Goal: Use online tool/utility: Utilize a website feature to perform a specific function

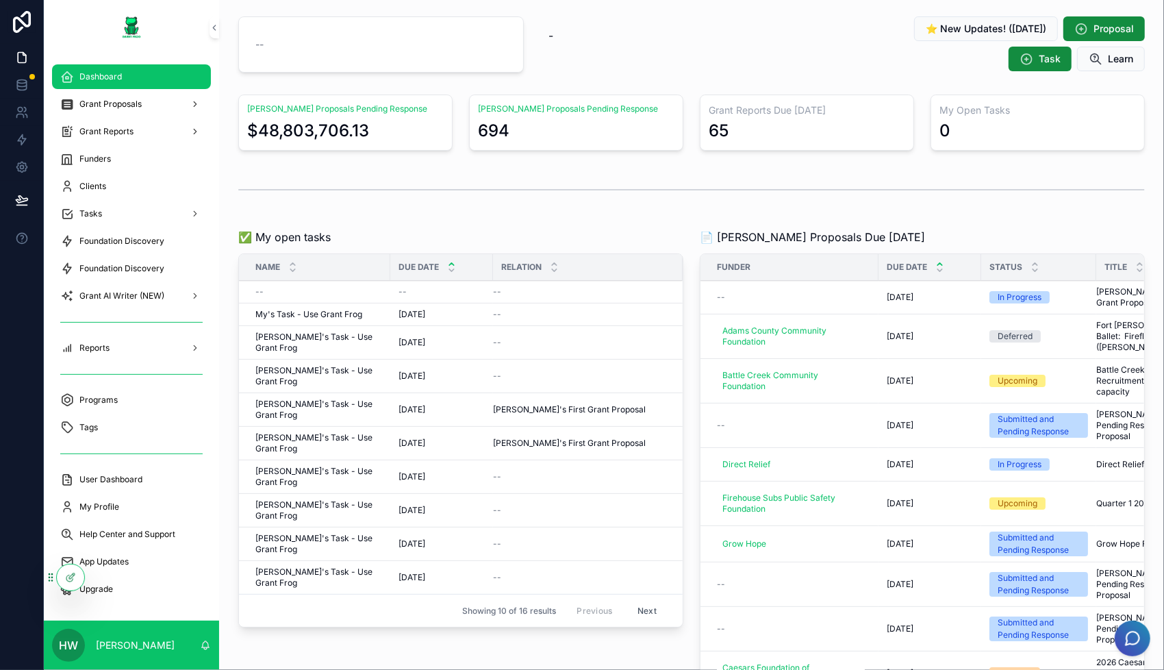
click at [67, 577] on icon at bounding box center [70, 577] width 11 height 11
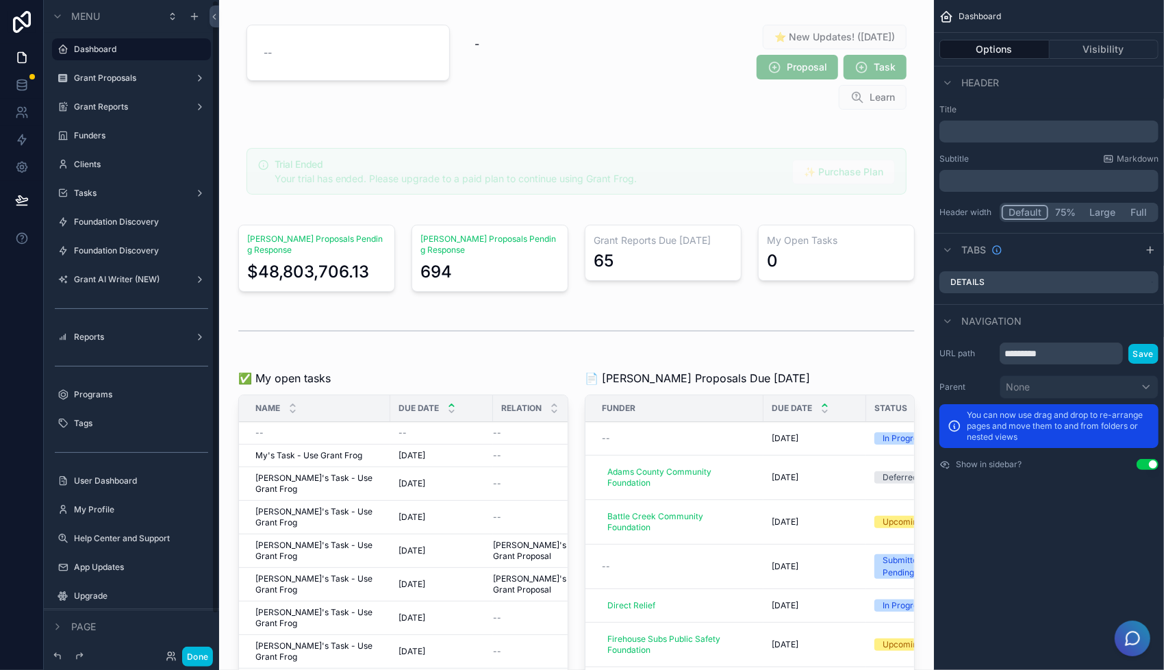
click at [126, 274] on div "Grant AI Writer (NEW)" at bounding box center [131, 279] width 115 height 11
click at [0, 0] on icon "scrollable content" at bounding box center [0, 0] width 0 height 0
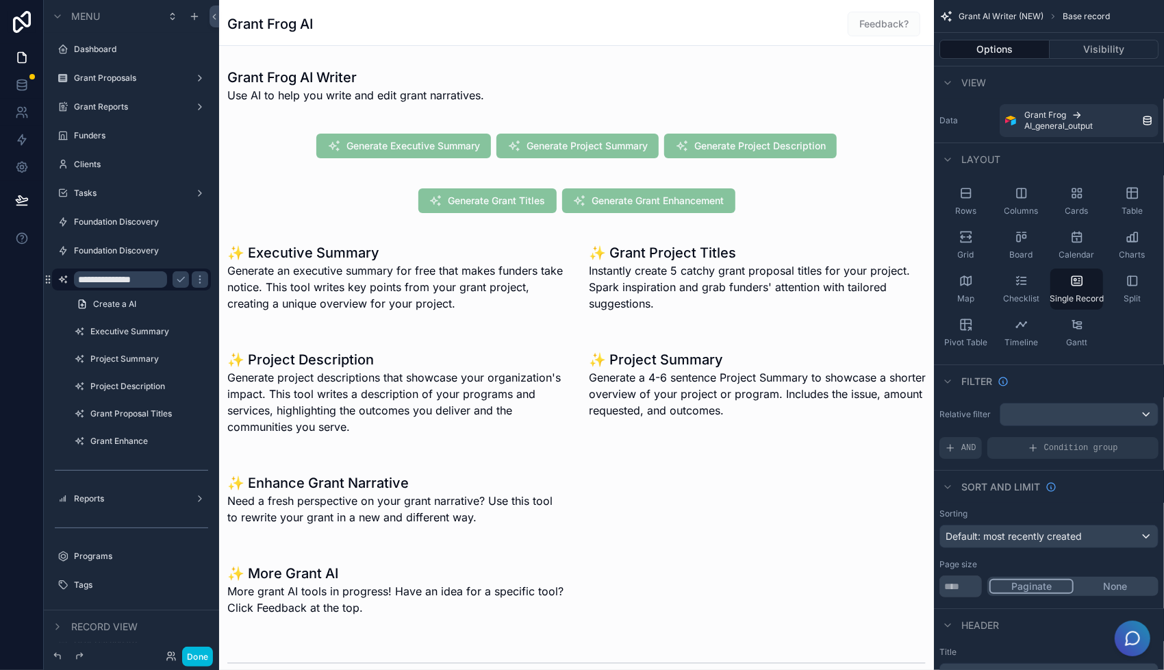
type input "**********"
click at [183, 281] on icon "scrollable content" at bounding box center [180, 279] width 11 height 11
click at [194, 657] on button "Done" at bounding box center [197, 656] width 31 height 20
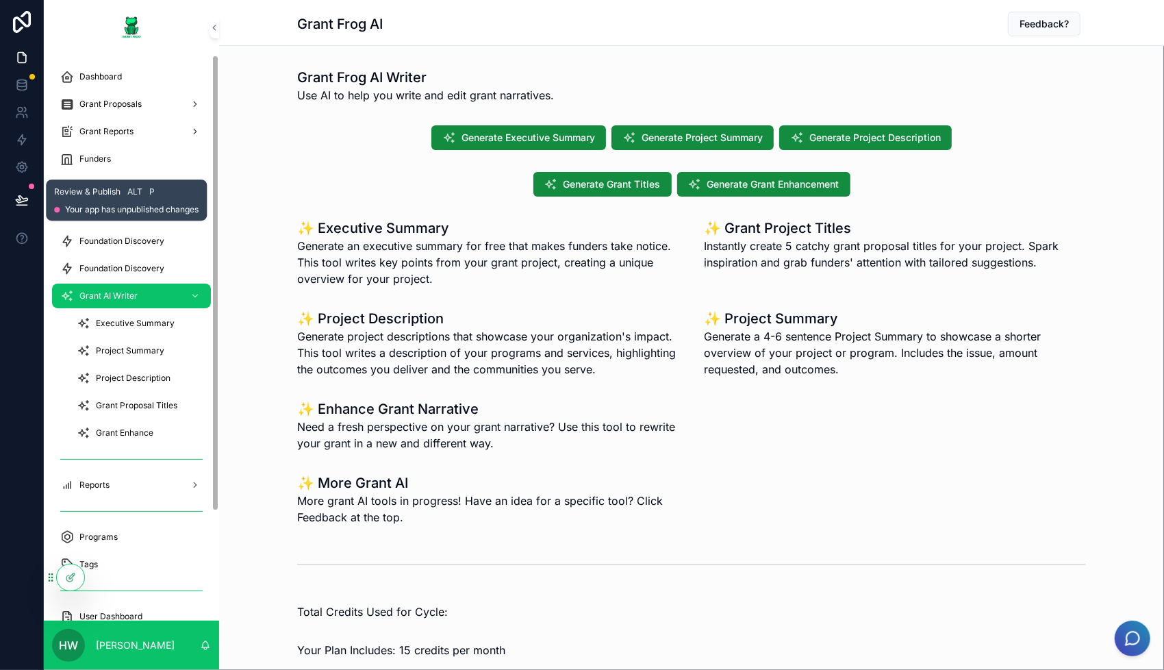
click at [28, 201] on button at bounding box center [22, 200] width 30 height 38
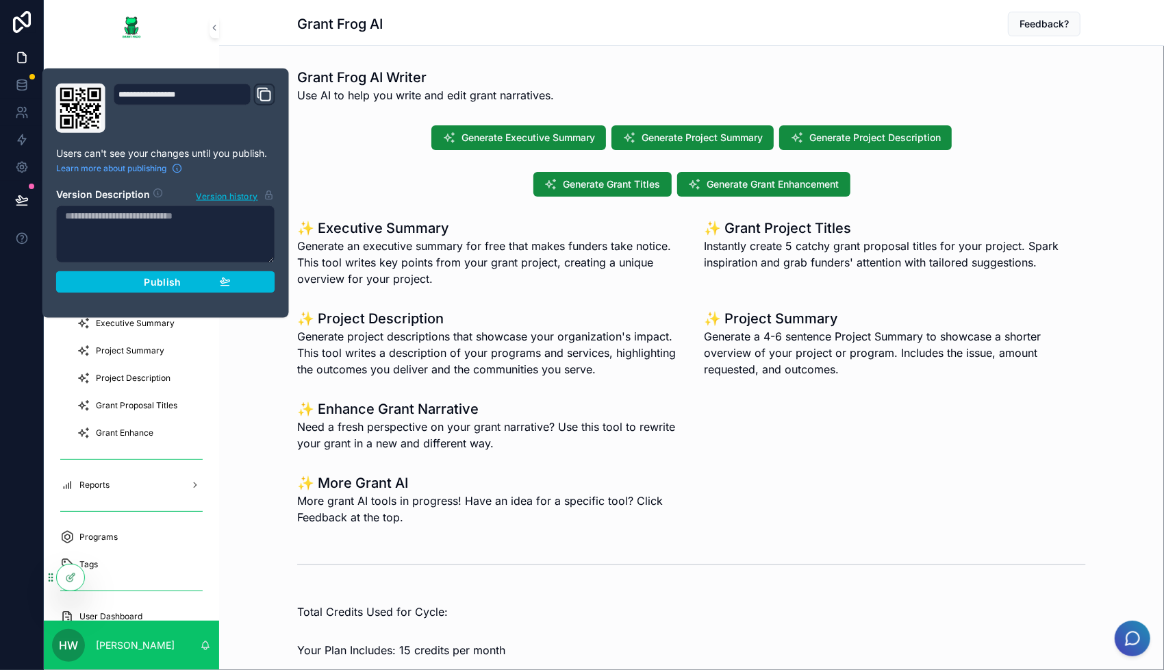
click at [151, 278] on span "Publish" at bounding box center [162, 282] width 37 height 12
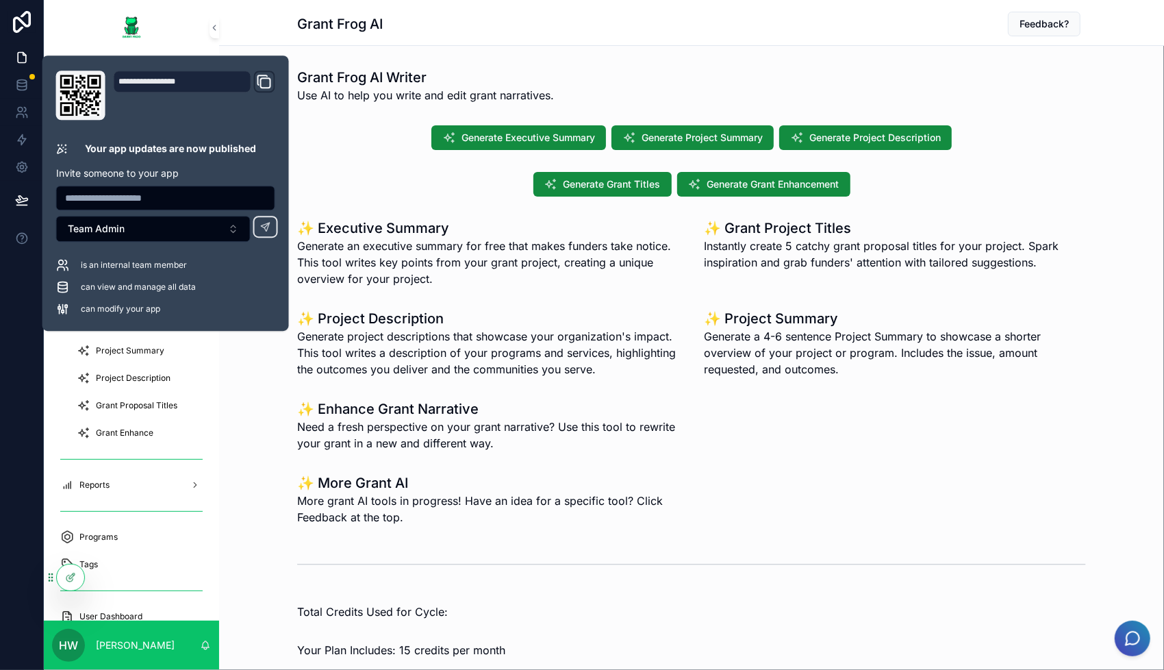
click at [661, 448] on span "Need a fresh perspective on your grant narrative? Use this tool to rewrite your…" at bounding box center [488, 434] width 382 height 33
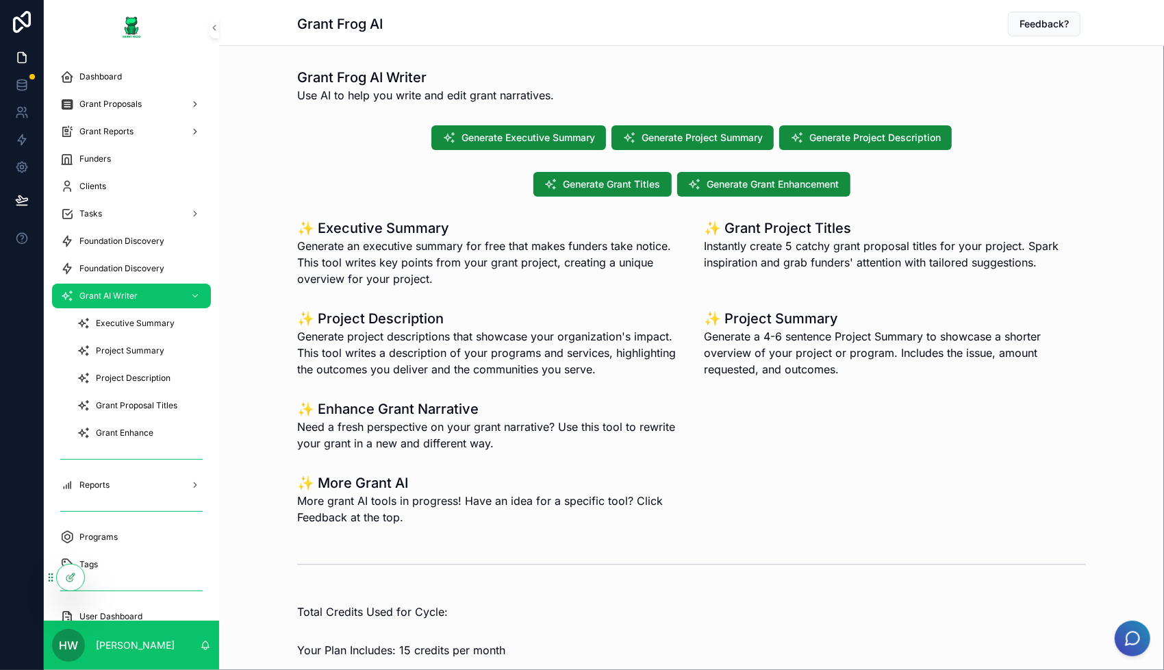
click at [136, 377] on span "Project Description" at bounding box center [133, 377] width 75 height 11
